Goal: Task Accomplishment & Management: Manage account settings

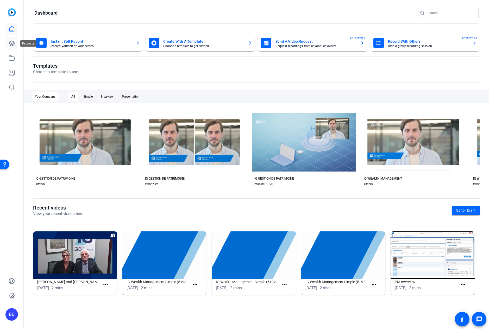
click at [14, 42] on icon at bounding box center [12, 43] width 6 height 6
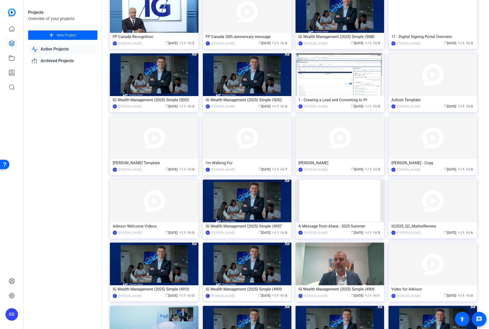
scroll to position [1028, 0]
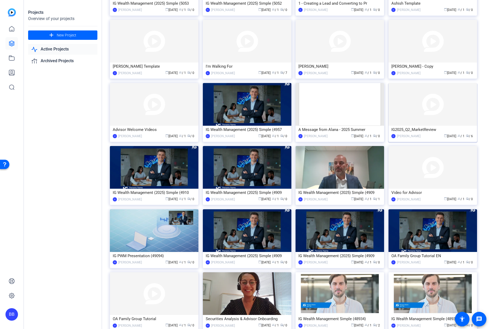
click at [426, 114] on img at bounding box center [432, 104] width 88 height 43
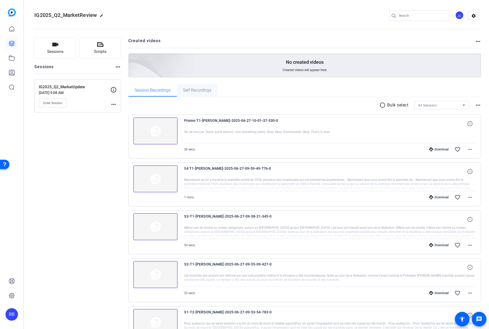
click at [188, 90] on span "Self Recordings" at bounding box center [197, 90] width 28 height 4
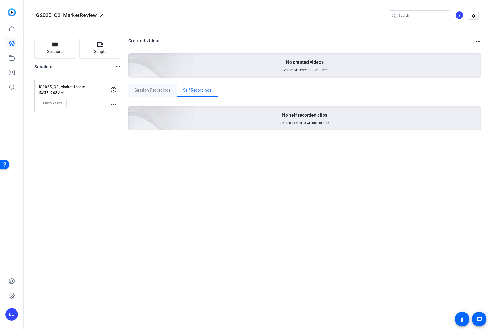
click at [152, 91] on span "Session Recordings" at bounding box center [153, 90] width 36 height 4
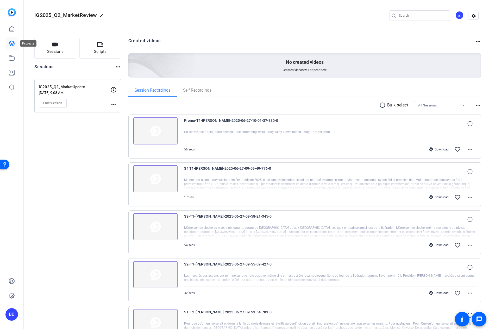
click at [11, 43] on icon at bounding box center [12, 43] width 6 height 6
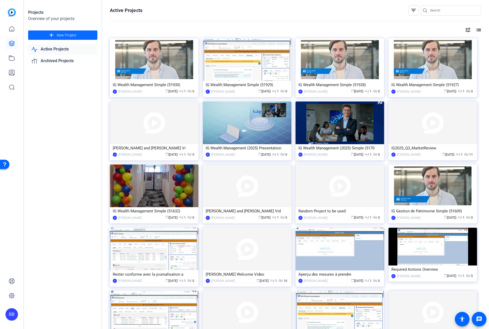
click at [54, 36] on mat-icon "add" at bounding box center [51, 35] width 7 height 7
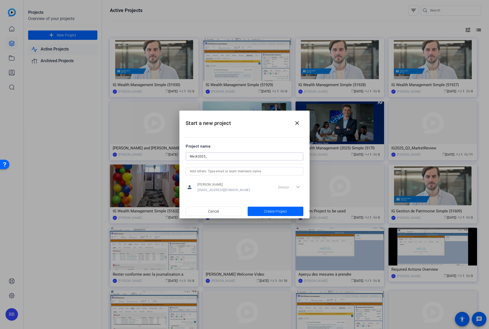
click at [218, 157] on input "Mack2025_" at bounding box center [244, 156] width 109 height 6
type input "Mack2025_RDSP_Recording"
click at [271, 211] on span "Create Project" at bounding box center [275, 211] width 23 height 5
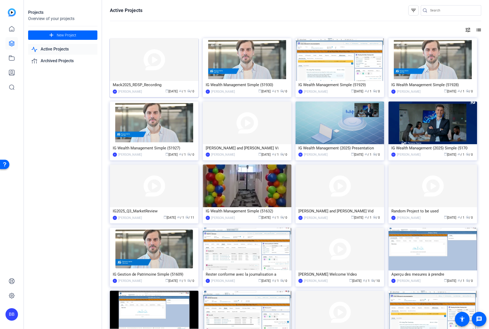
click at [155, 62] on img at bounding box center [154, 59] width 88 height 43
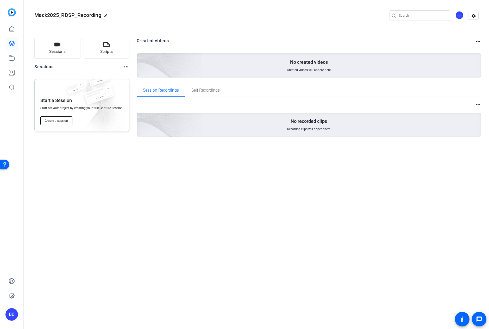
click at [55, 122] on span "Create a session" at bounding box center [56, 121] width 23 height 4
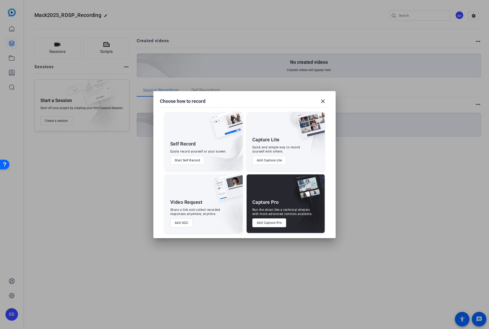
click at [269, 224] on button "Add Capture Pro" at bounding box center [269, 222] width 34 height 9
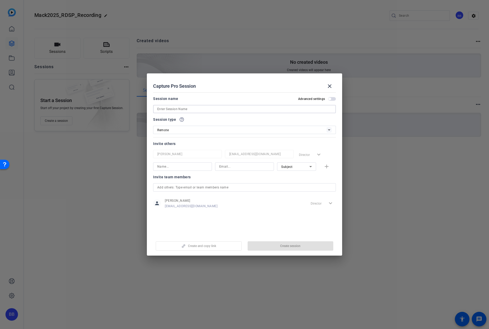
click at [189, 110] on input at bounding box center [244, 109] width 174 height 6
type input "Mack2025_RDSP_AlyssaM"
click at [283, 246] on span "Create session" at bounding box center [290, 246] width 20 height 4
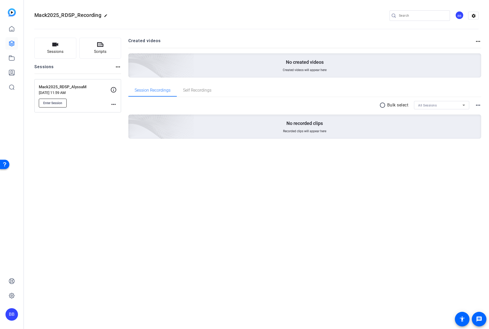
click at [58, 104] on span "Enter Session" at bounding box center [52, 103] width 19 height 4
click at [426, 14] on div "BB" at bounding box center [459, 15] width 9 height 9
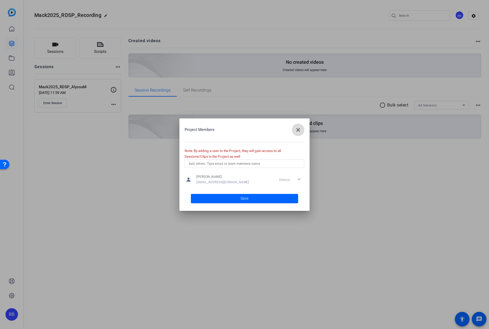
click at [299, 131] on mat-icon "close" at bounding box center [298, 130] width 6 height 6
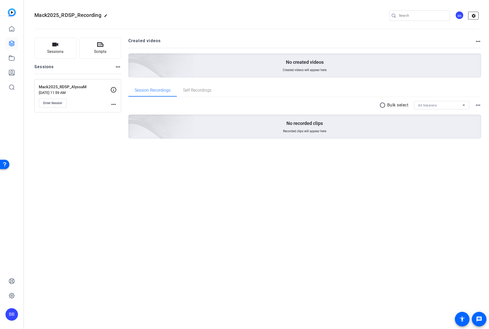
click at [426, 15] on mat-icon "settings" at bounding box center [473, 16] width 10 height 8
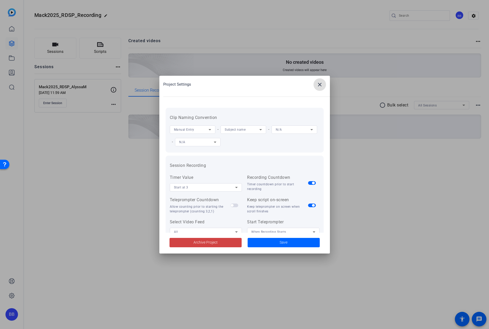
click at [320, 84] on mat-icon "close" at bounding box center [319, 84] width 6 height 6
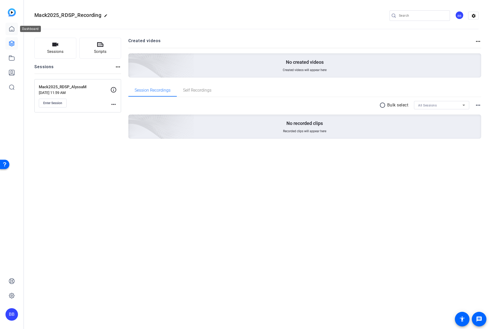
click at [13, 27] on icon at bounding box center [11, 28] width 5 height 5
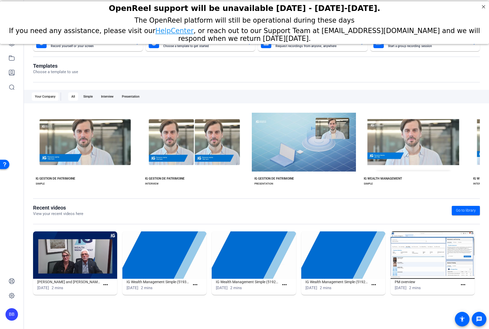
click at [11, 312] on div "BB" at bounding box center [11, 314] width 12 height 12
click at [35, 306] on div "Investors Group Financial Services Inc." at bounding box center [42, 309] width 36 height 16
click at [14, 296] on icon at bounding box center [11, 295] width 5 height 5
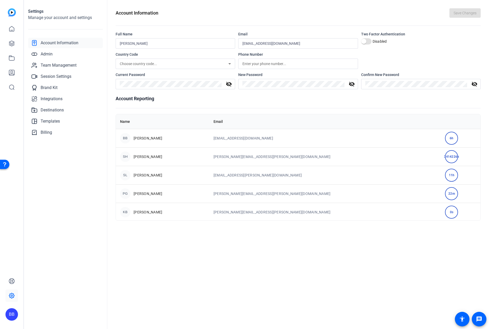
click at [229, 84] on mat-icon "visibility_off" at bounding box center [228, 84] width 12 height 6
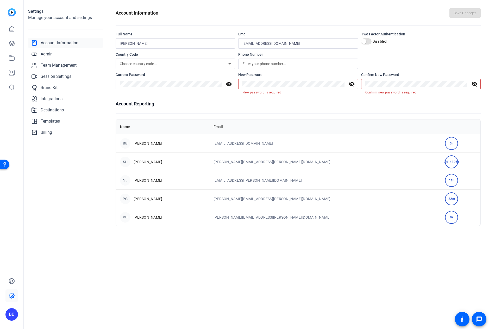
click at [340, 109] on div "Account Reporting Name Email BB Ben Barton bebarton@mackenzieinvestments.com 6h…" at bounding box center [298, 163] width 365 height 126
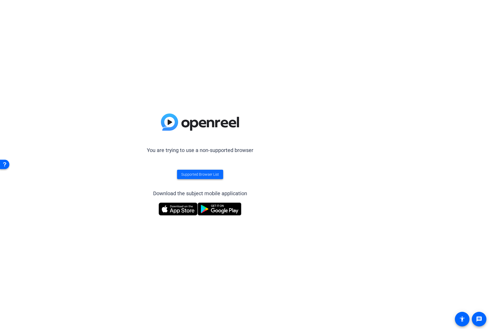
click at [214, 176] on span "Supported Browser List" at bounding box center [200, 174] width 38 height 5
